Goal: Task Accomplishment & Management: Manage account settings

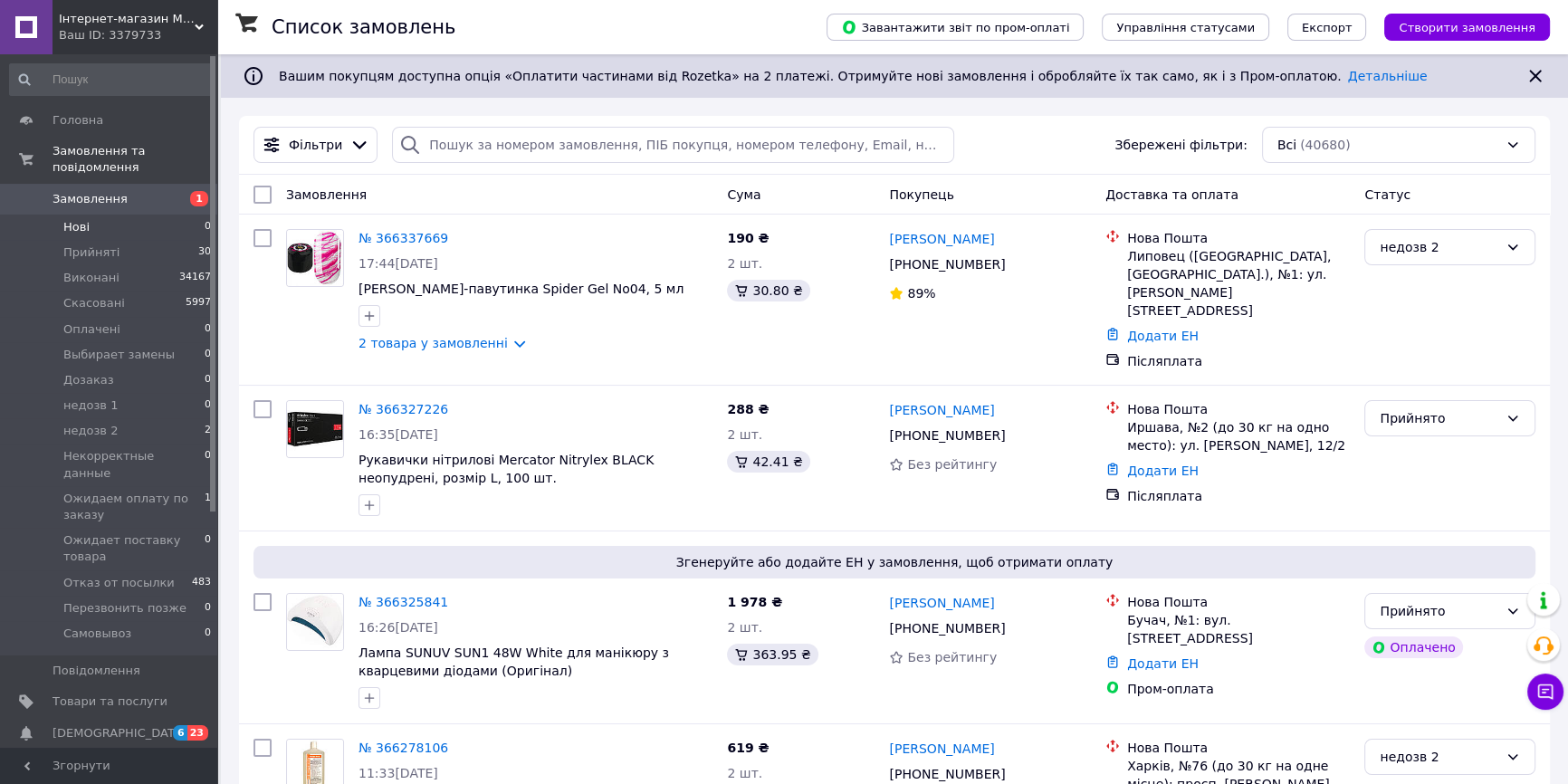
click at [91, 216] on li "Нові 0" at bounding box center [111, 227] width 222 height 26
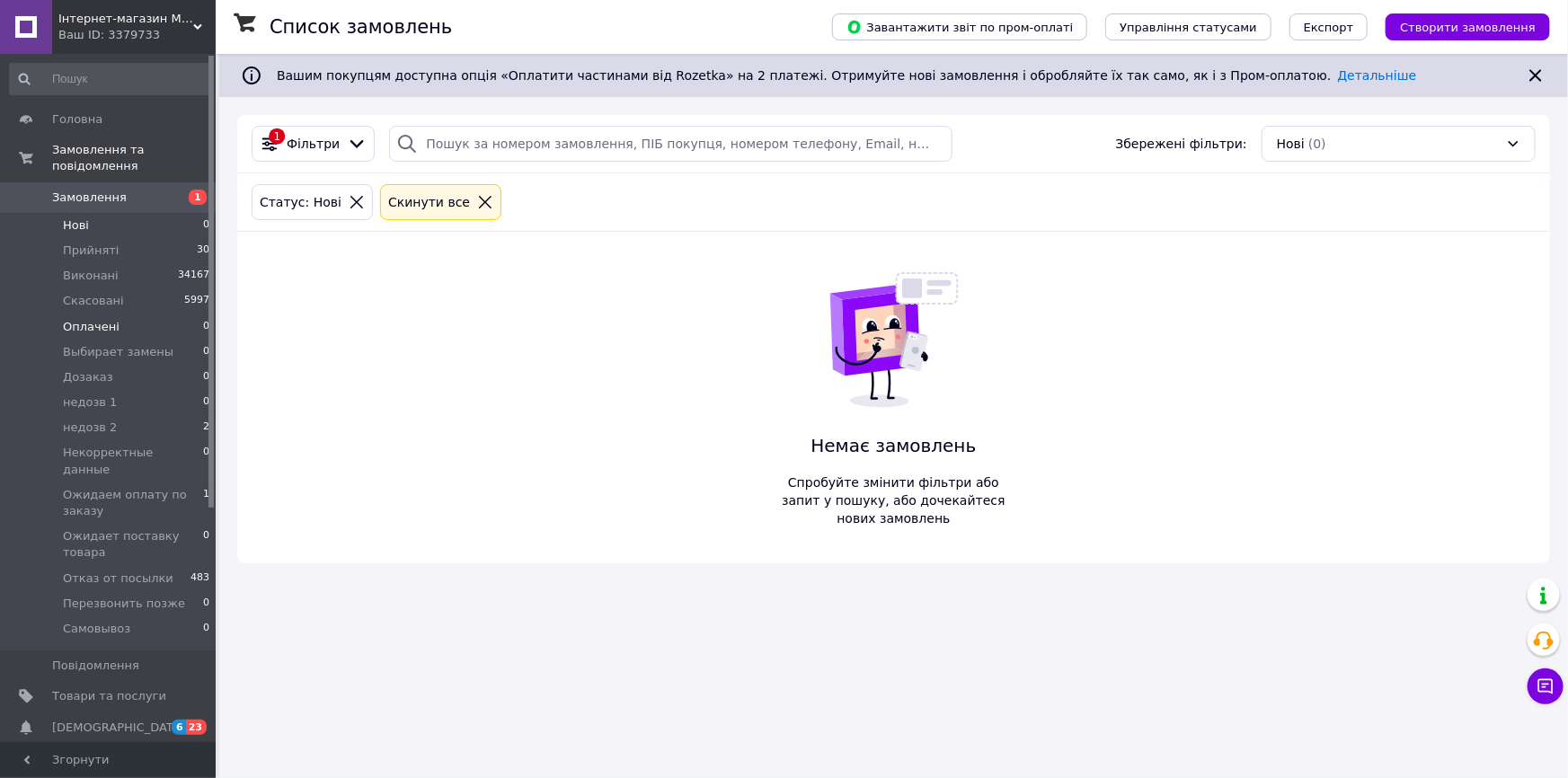
click at [97, 319] on span "Оплачені" at bounding box center [91, 327] width 56 height 16
click at [130, 238] on li "Прийняті 30" at bounding box center [110, 251] width 221 height 25
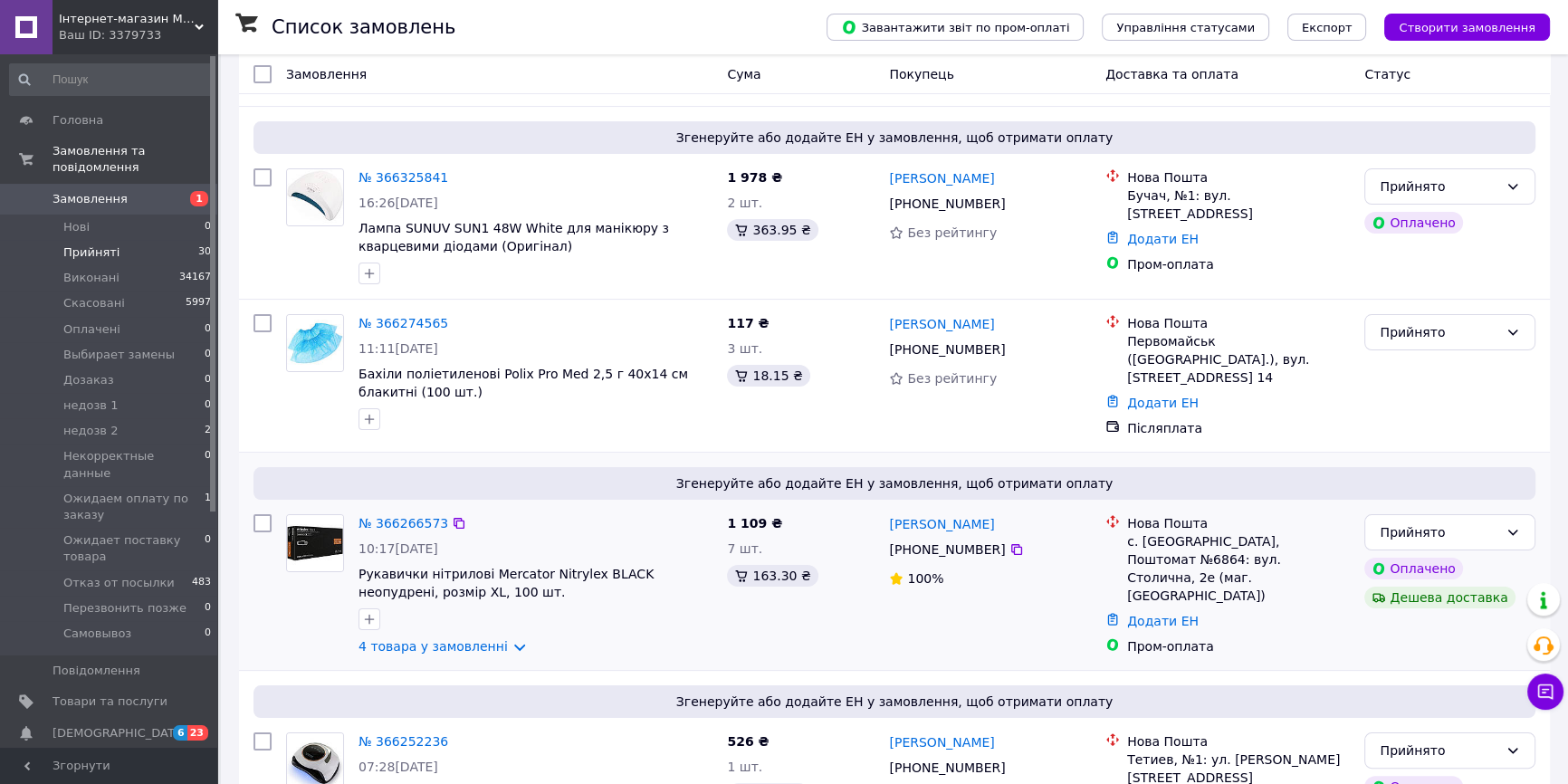
scroll to position [329, 0]
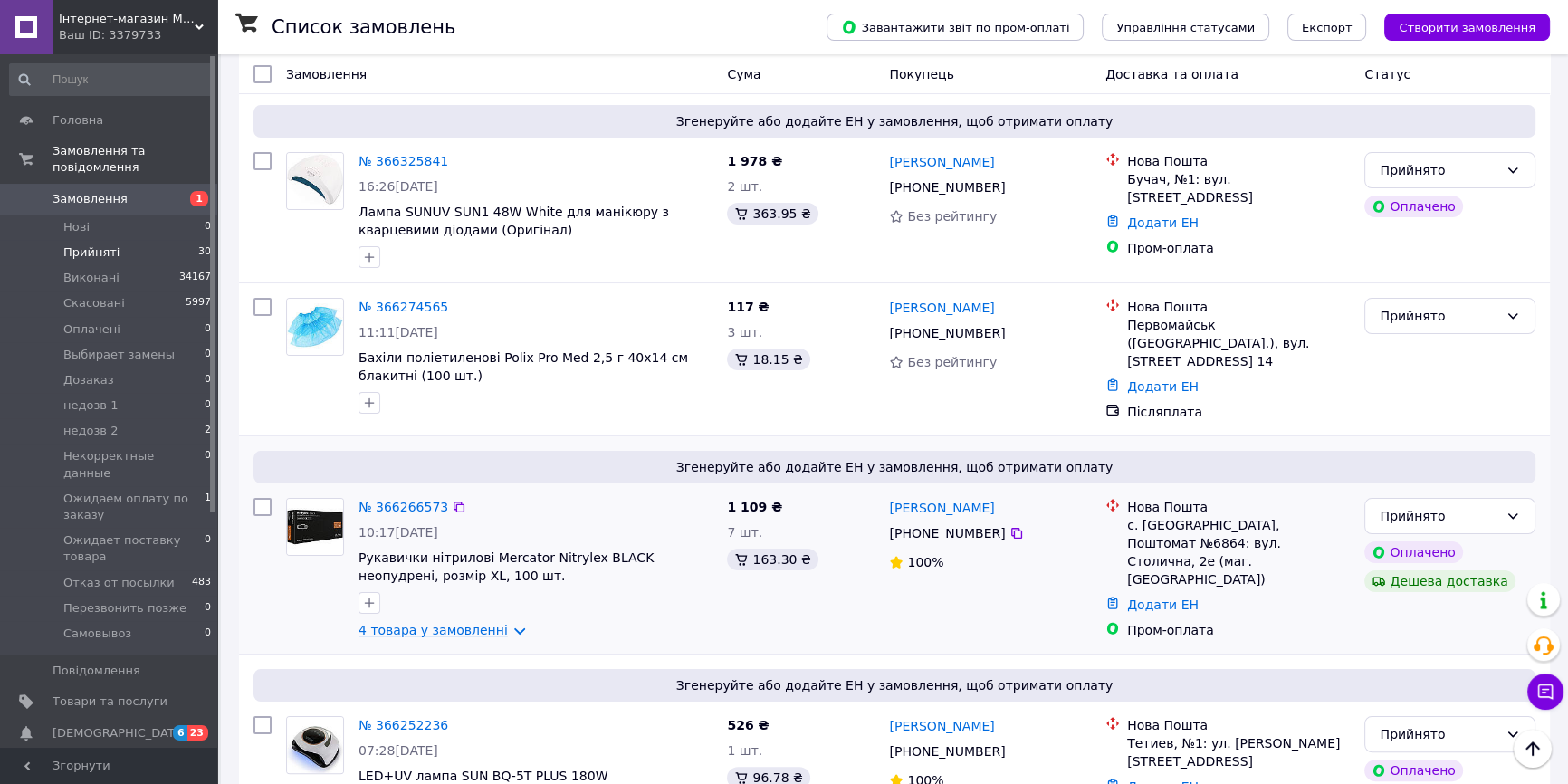
click at [457, 623] on link "4 товара у замовленні" at bounding box center [433, 630] width 149 height 14
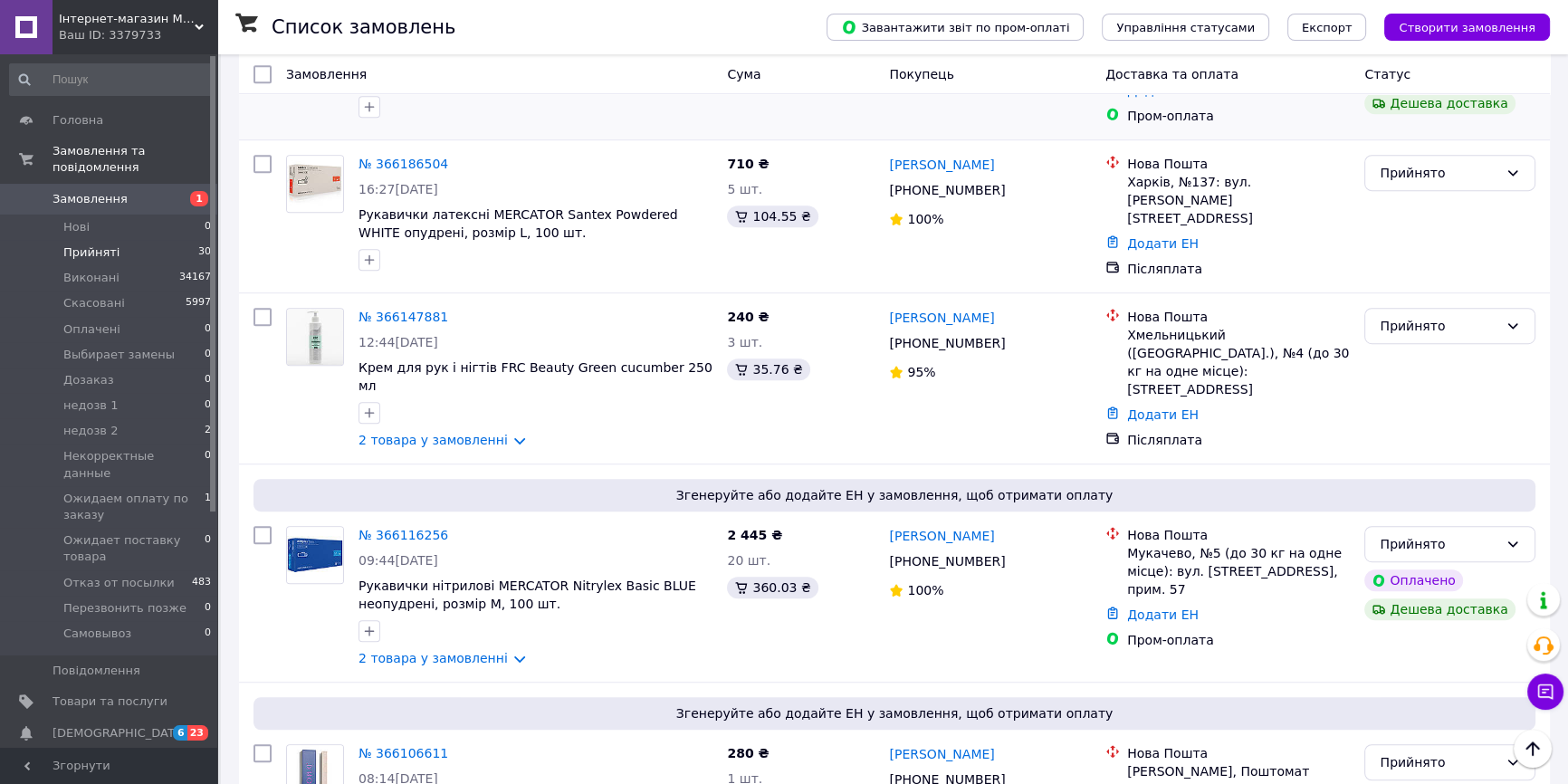
scroll to position [1317, 0]
click at [467, 431] on link "2 товара у замовленні" at bounding box center [433, 438] width 149 height 14
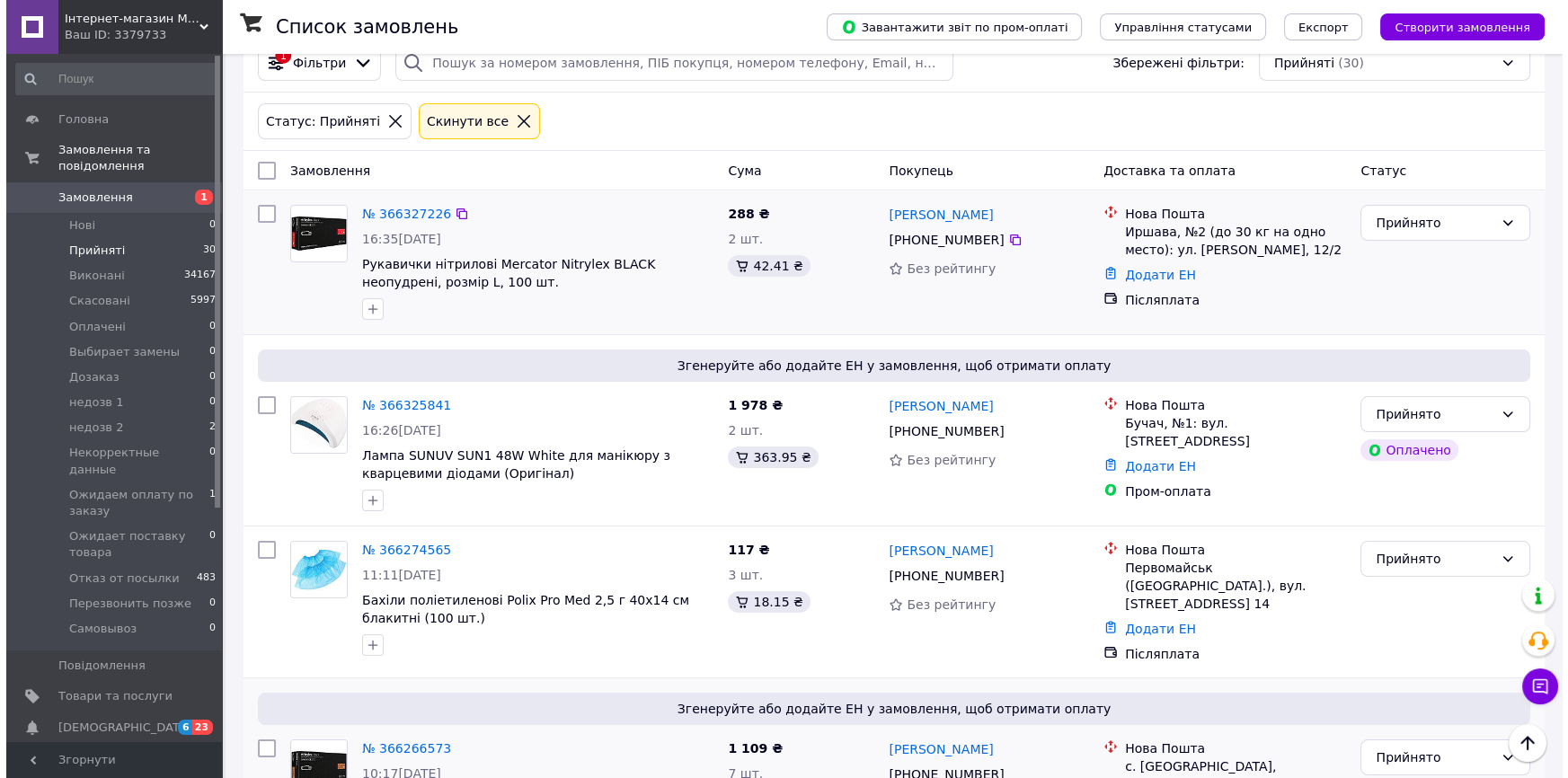
scroll to position [0, 0]
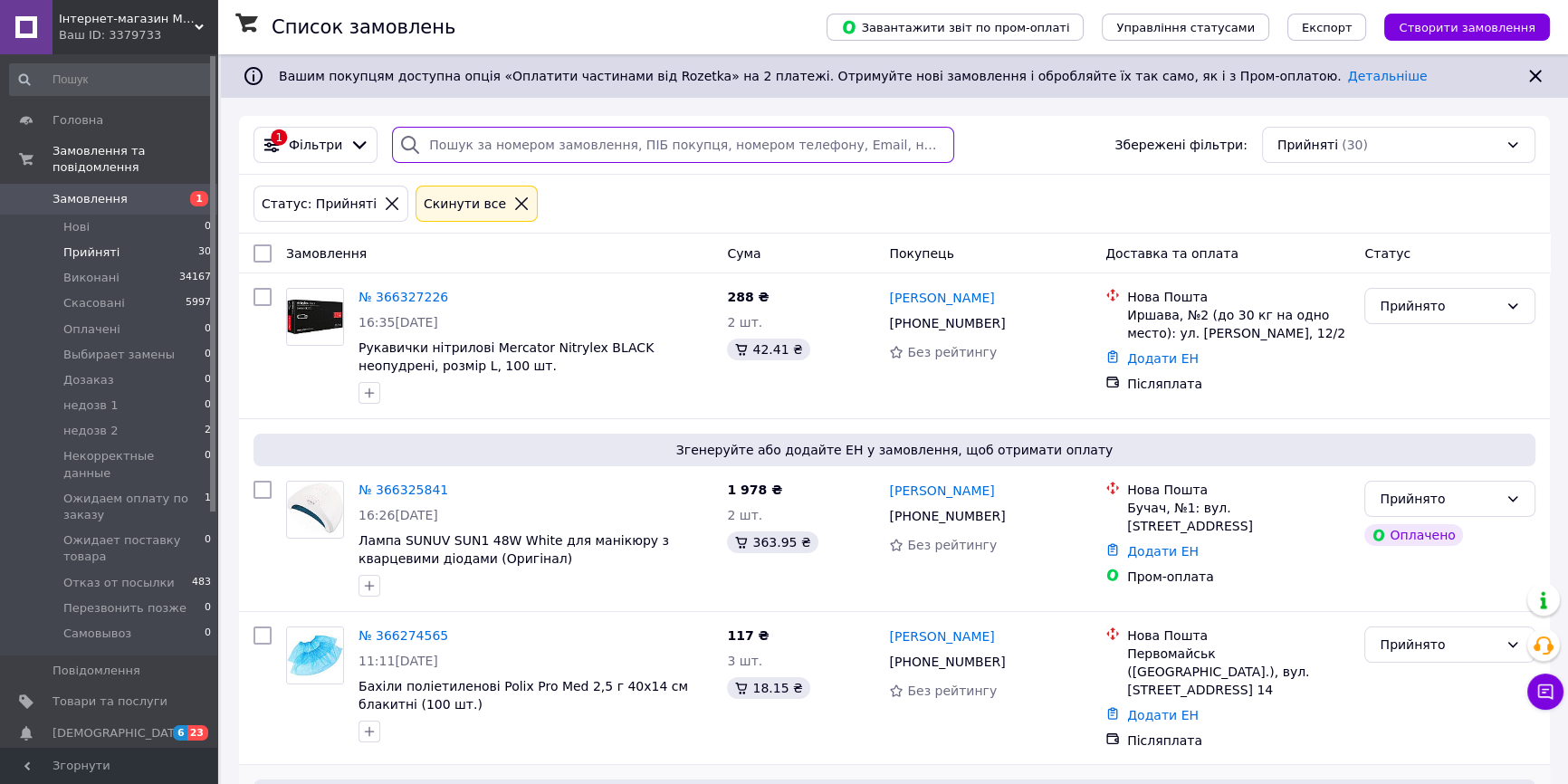
click at [516, 149] on input "search" at bounding box center [673, 145] width 561 height 36
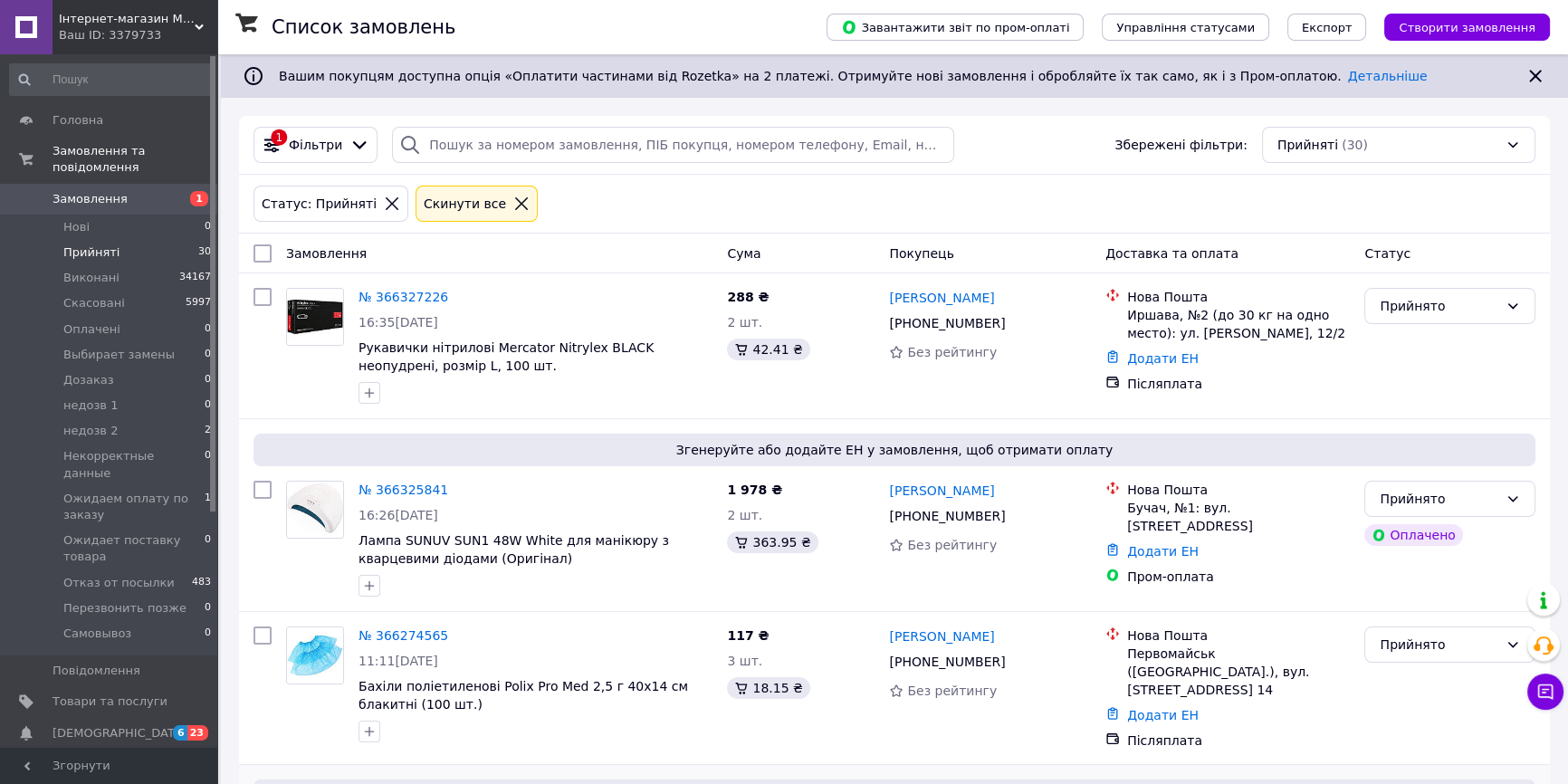
click at [513, 200] on icon at bounding box center [521, 203] width 16 height 16
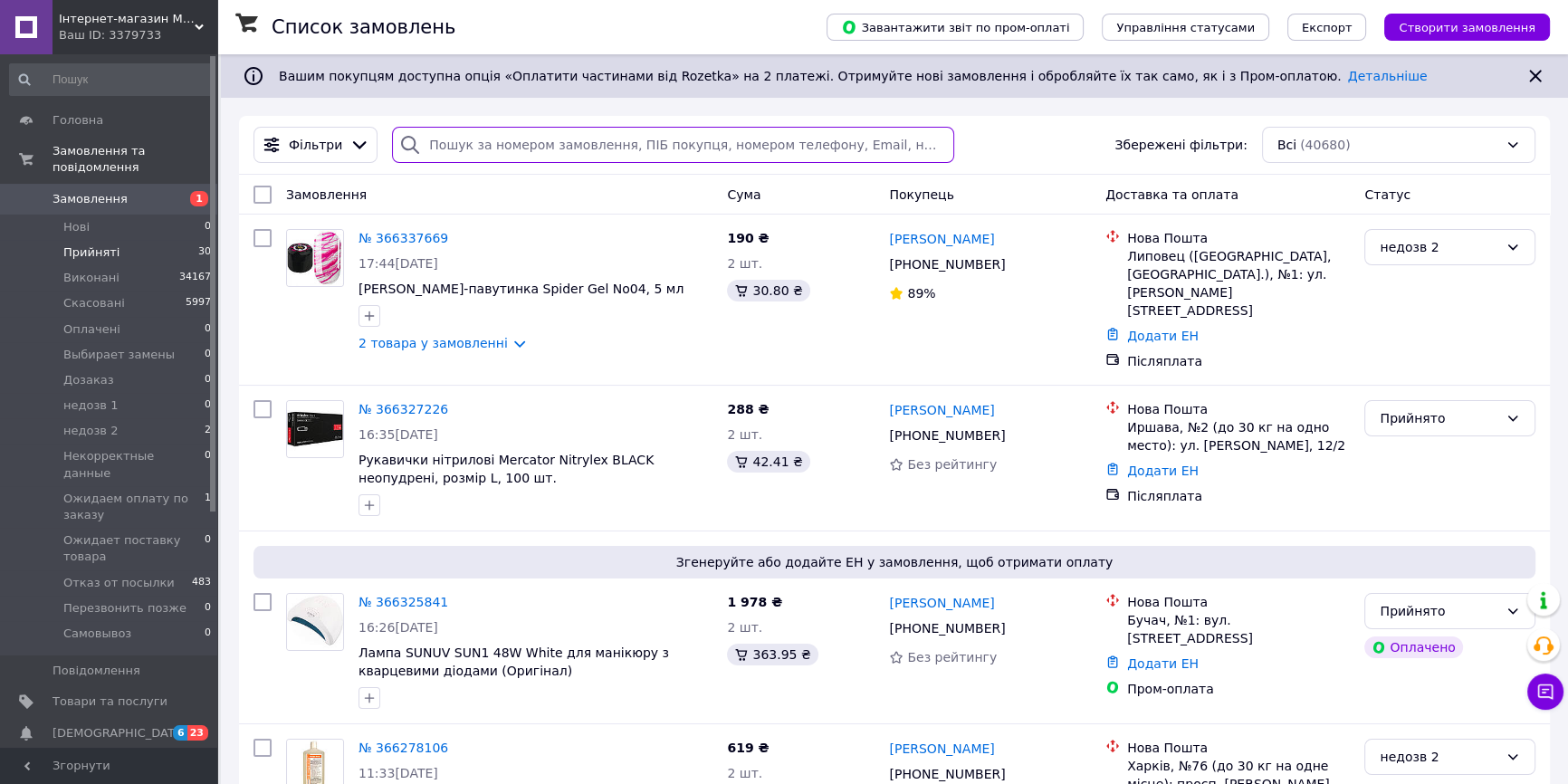
click at [503, 156] on input "search" at bounding box center [673, 145] width 561 height 36
click at [475, 148] on input "search" at bounding box center [673, 145] width 561 height 36
paste input "[PHONE_NUMBER]"
click at [396, 140] on div "[PHONE_NUMBER]" at bounding box center [673, 145] width 561 height 36
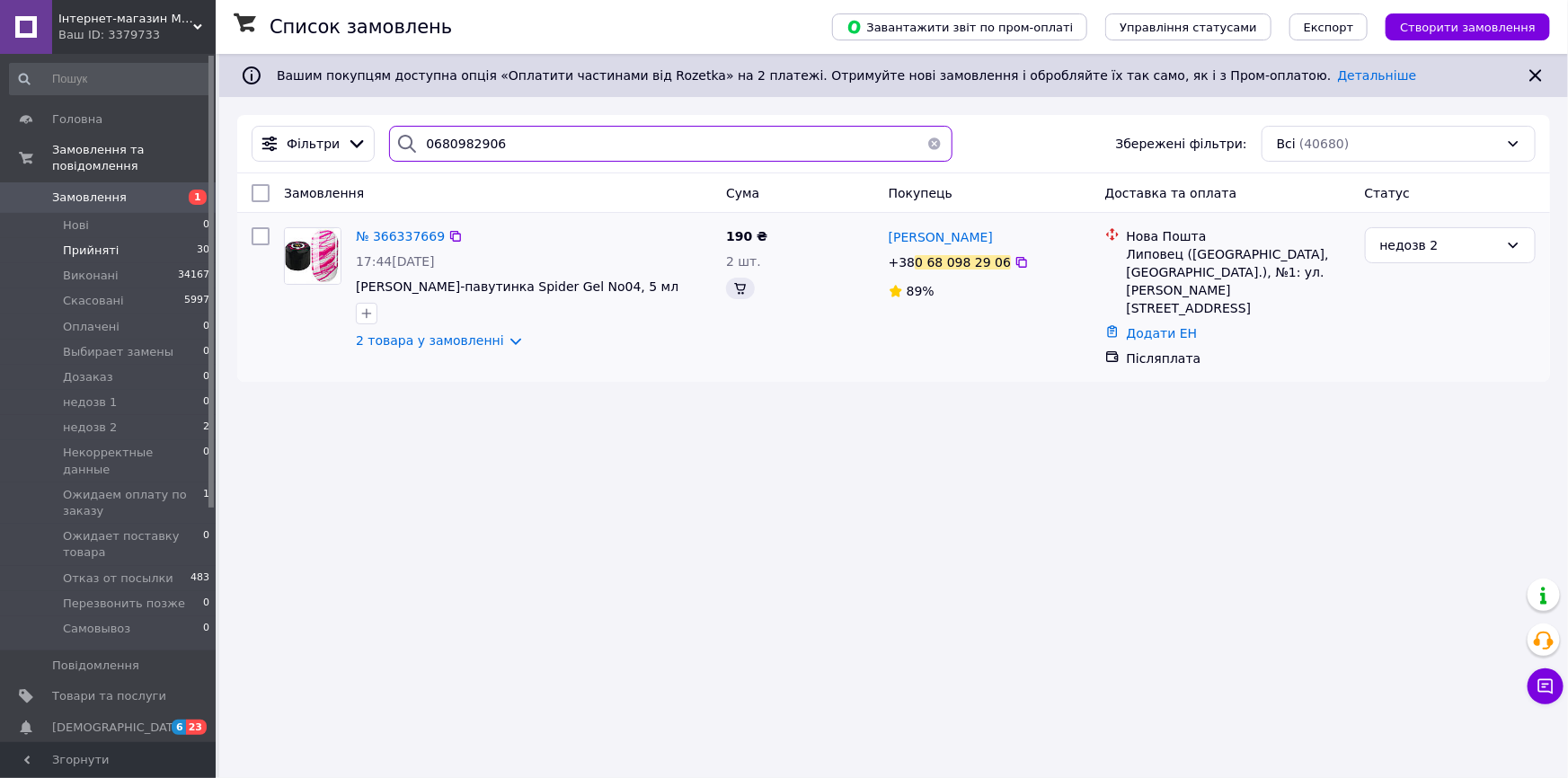
type input "0680982906"
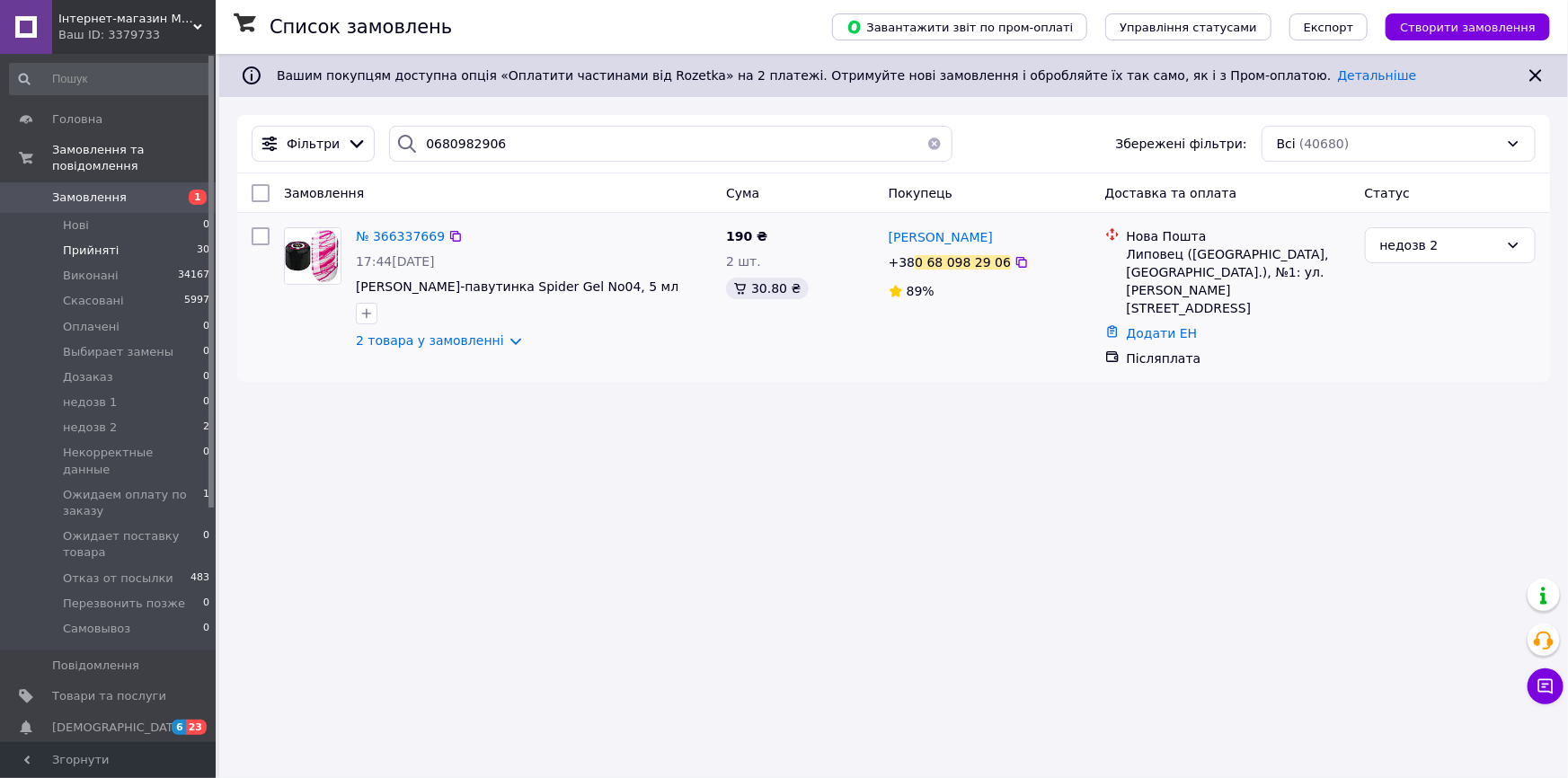
click at [431, 353] on div "№ 366337669 17:44[DATE] [PERSON_NAME]-павутинка Spider Gel No04, 5 мл 2 товара …" at bounding box center [534, 289] width 371 height 137
click at [416, 343] on link "2 товара у замовленні" at bounding box center [430, 340] width 148 height 14
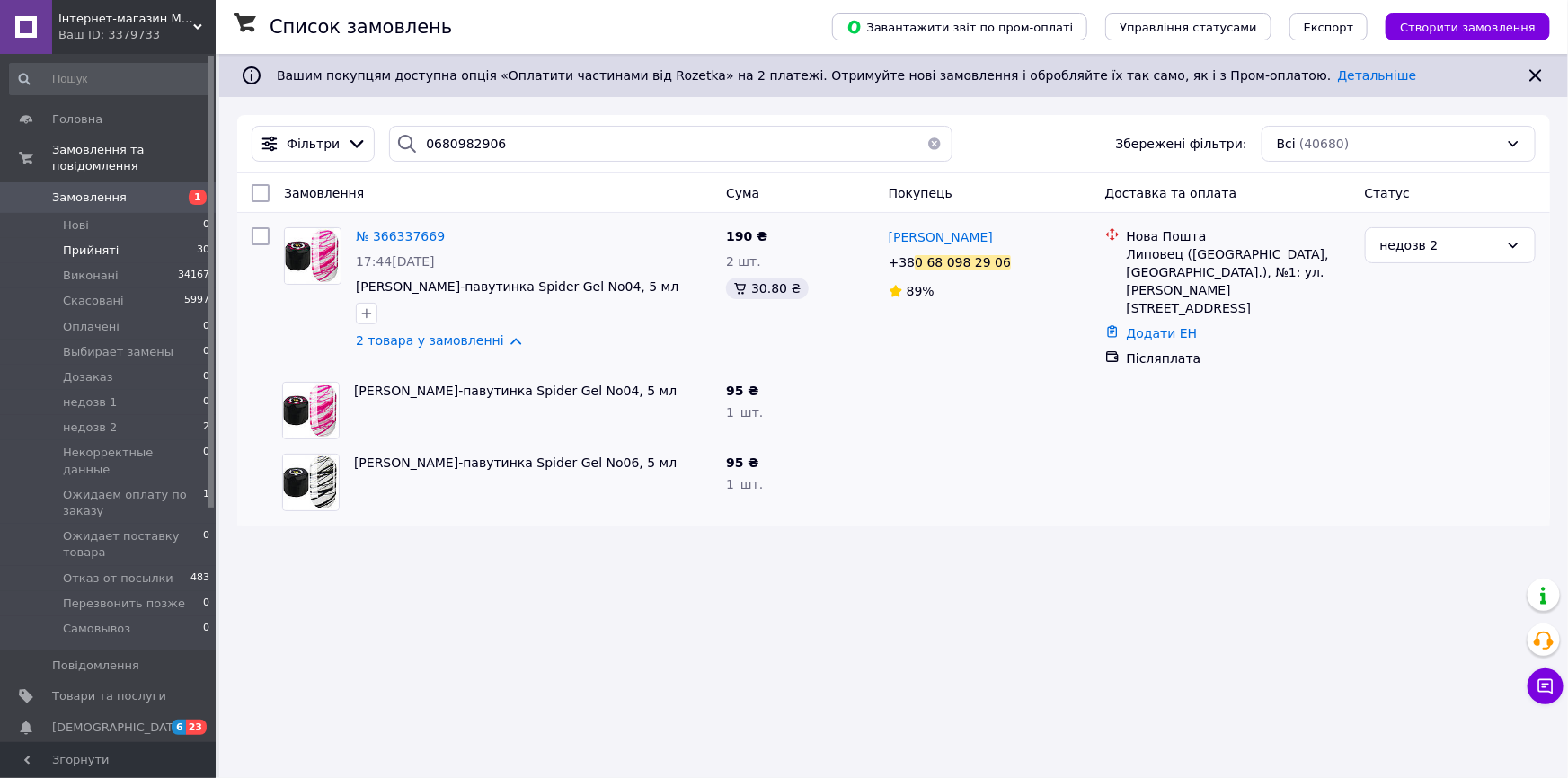
drag, startPoint x: 413, startPoint y: 665, endPoint x: 404, endPoint y: 657, distance: 12.0
click at [413, 665] on div "Список замовлень Завантажити звіт по пром-оплаті Управління статусами Експорт С…" at bounding box center [894, 389] width 1349 height 778
